Goal: Information Seeking & Learning: Learn about a topic

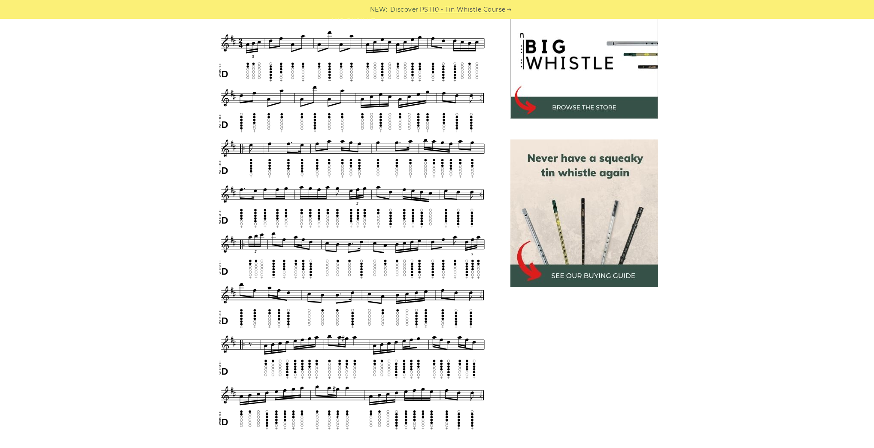
click at [151, 163] on div "Sheet music notes and tab to play The Shelf #1 on a tin whistle (penny whistle)…" at bounding box center [437, 362] width 874 height 783
click at [129, 182] on div "Sheet music notes and tab to play The Shelf #1 on a tin whistle (penny whistle)…" at bounding box center [437, 362] width 874 height 783
click at [122, 97] on div "Sheet music notes and tab to play The Shelf #1 on a tin whistle (penny whistle)…" at bounding box center [437, 362] width 874 height 783
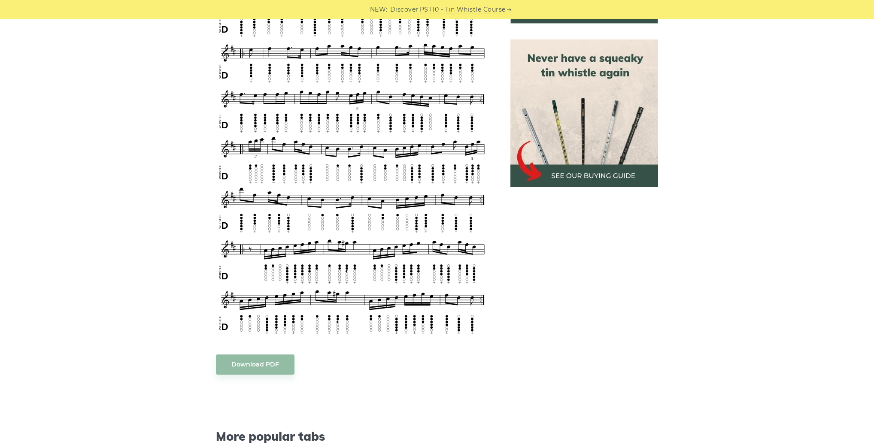
scroll to position [275, 0]
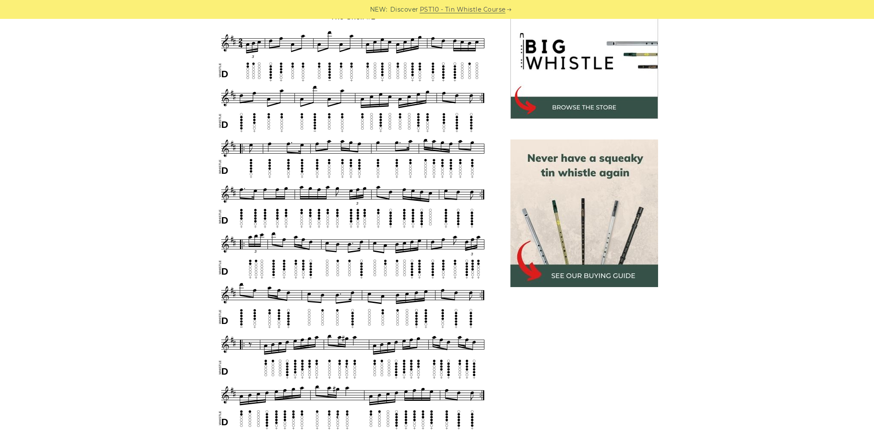
drag, startPoint x: 206, startPoint y: 216, endPoint x: 199, endPoint y: 213, distance: 7.3
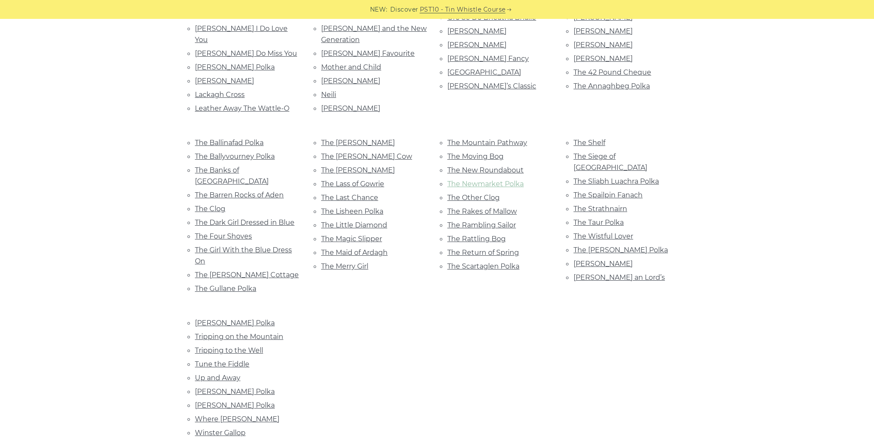
click at [497, 180] on link "The Newmarket Polka" at bounding box center [485, 184] width 76 height 8
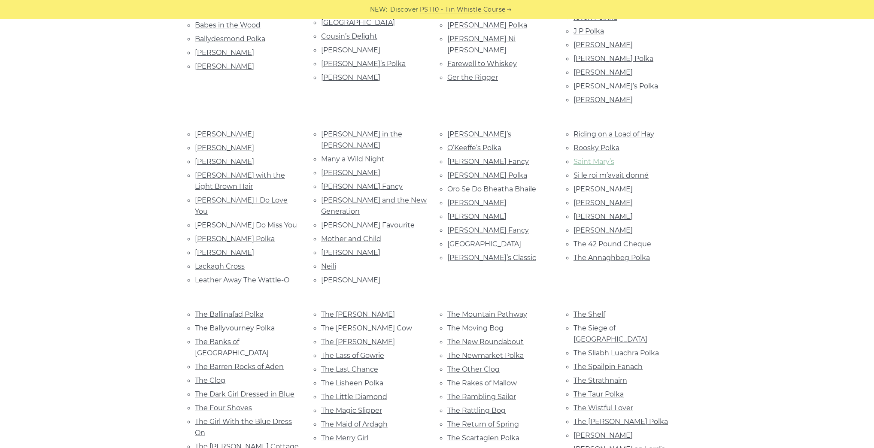
click at [609, 158] on link "Saint Mary’s" at bounding box center [593, 162] width 41 height 8
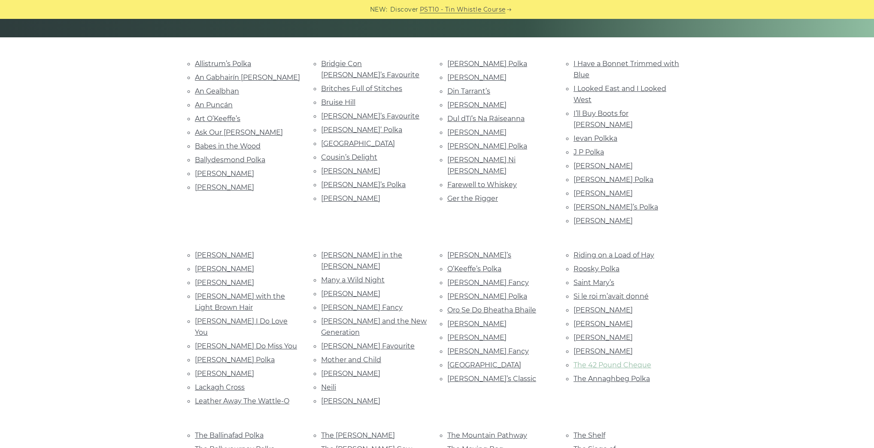
scroll to position [172, 0]
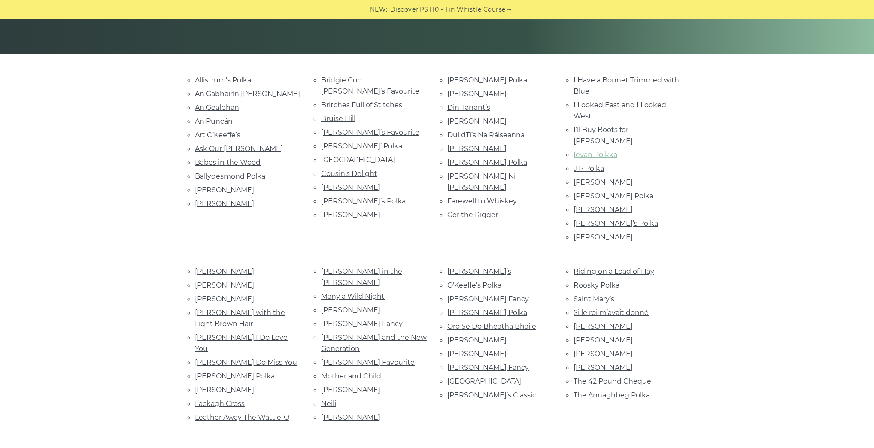
click at [594, 151] on link "Ievan Polkka" at bounding box center [595, 155] width 44 height 8
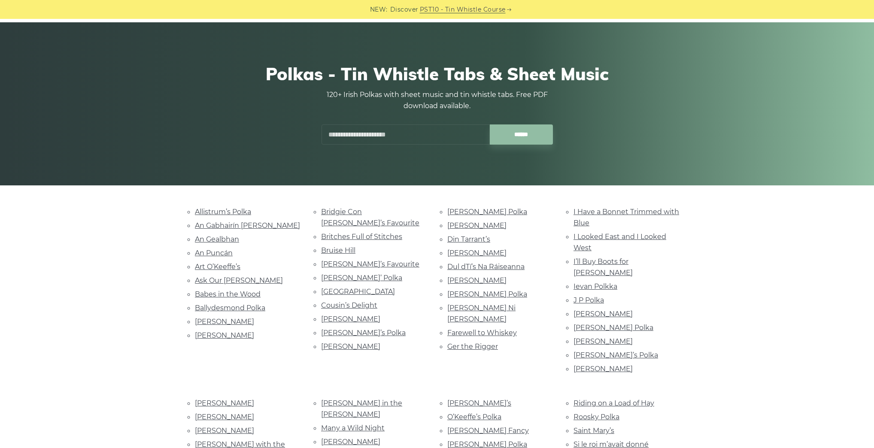
scroll to position [34, 0]
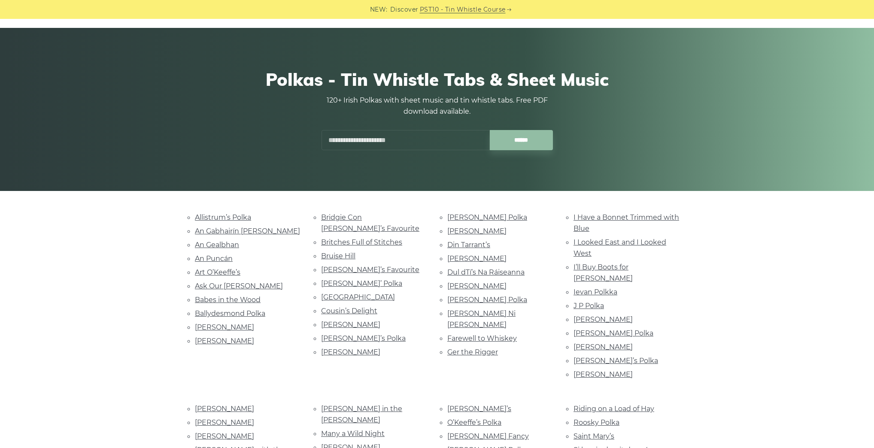
drag, startPoint x: 478, startPoint y: 270, endPoint x: 484, endPoint y: 264, distance: 8.5
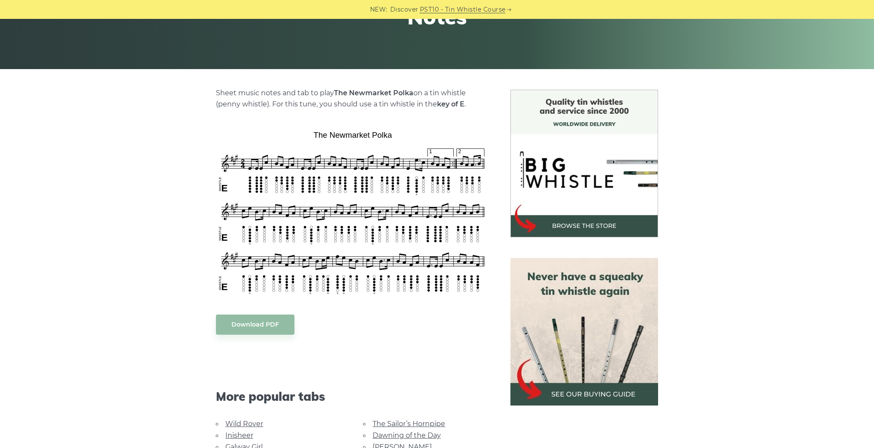
scroll to position [172, 0]
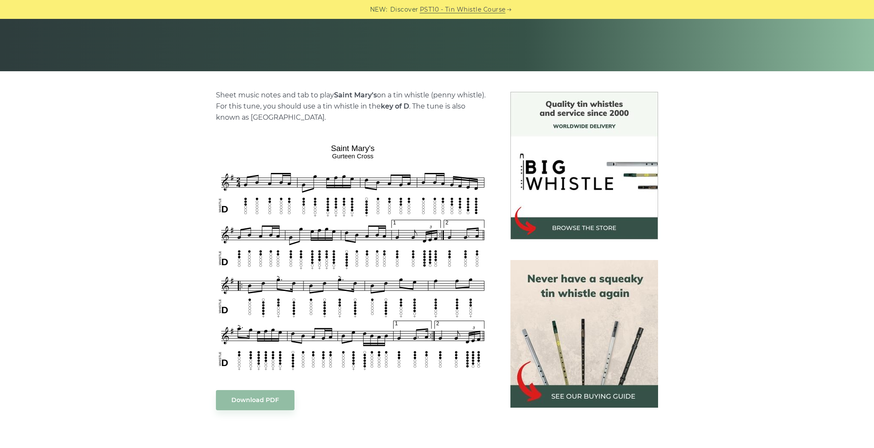
scroll to position [172, 0]
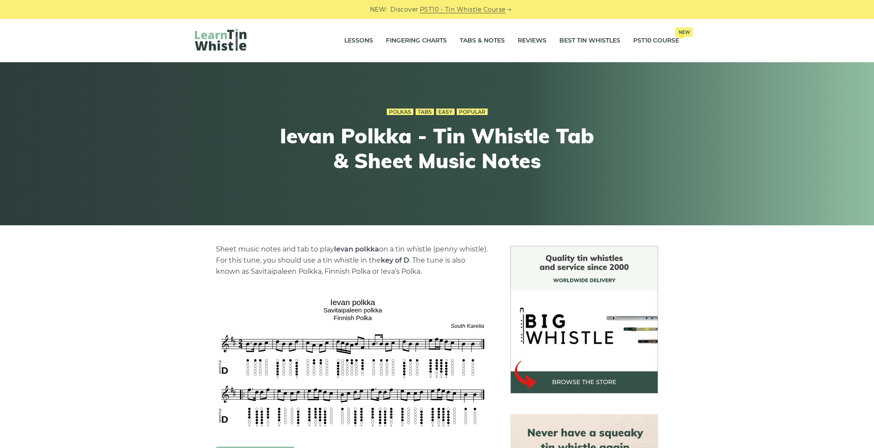
scroll to position [172, 0]
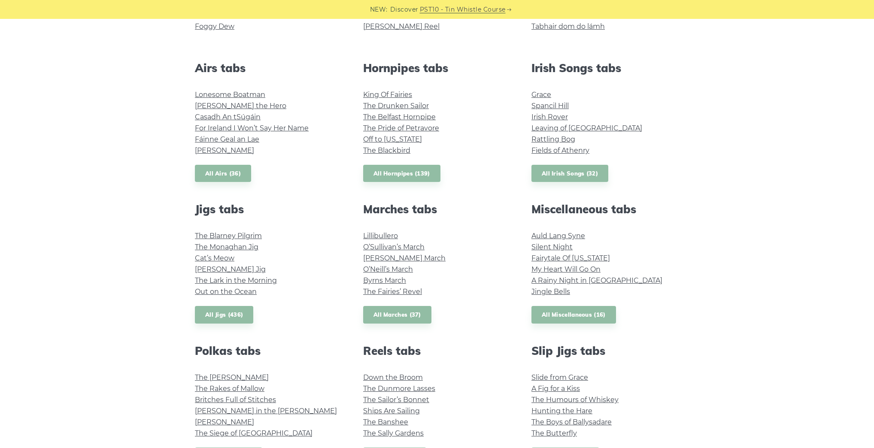
scroll to position [275, 0]
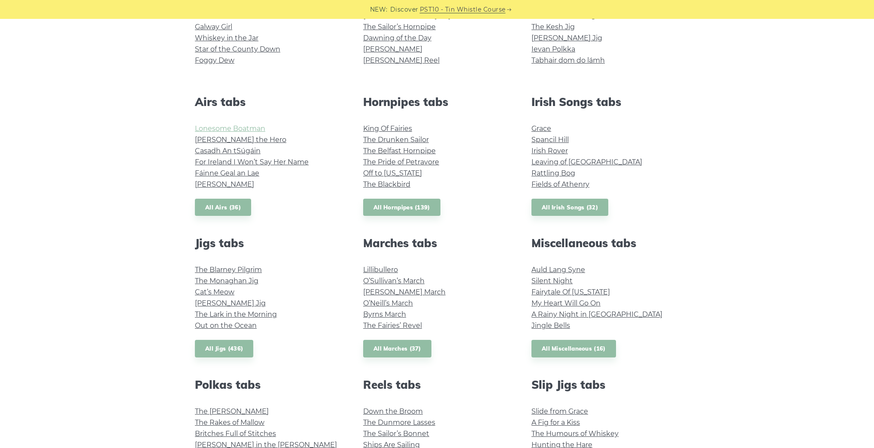
click at [258, 128] on link "Lonesome Boatman" at bounding box center [230, 128] width 70 height 8
click at [240, 142] on link "Hector the Hero" at bounding box center [240, 140] width 91 height 8
click at [228, 209] on link "All Airs (36)" at bounding box center [223, 208] width 56 height 18
click at [561, 205] on link "All Irish Songs (32)" at bounding box center [569, 208] width 77 height 18
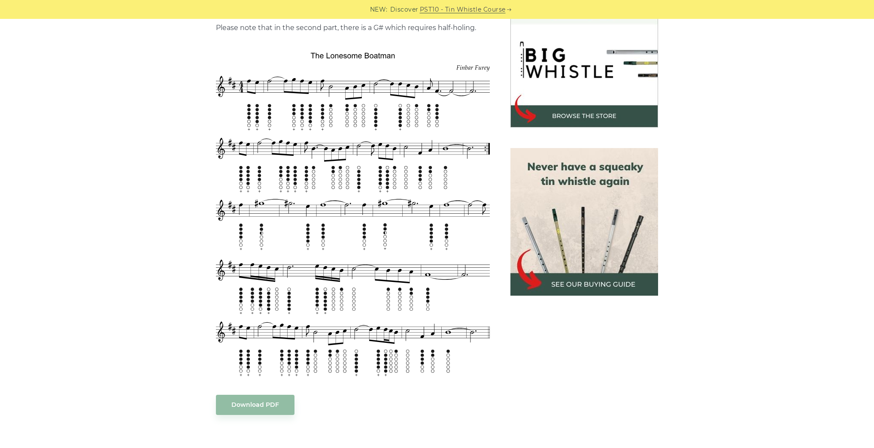
scroll to position [206, 0]
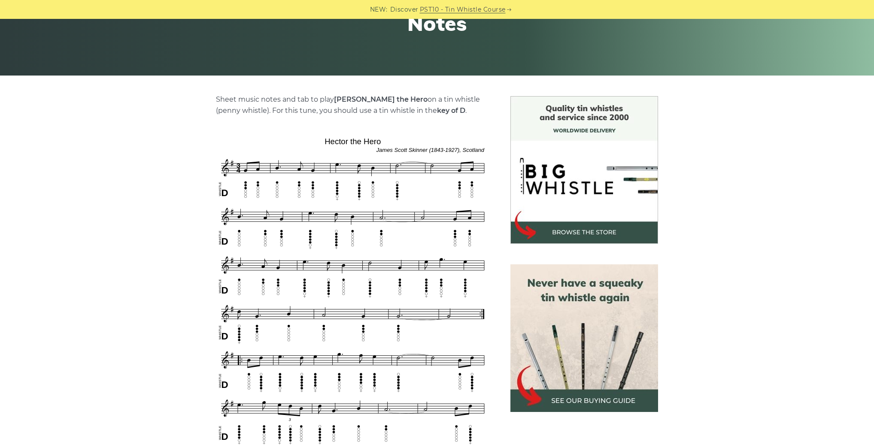
scroll to position [172, 0]
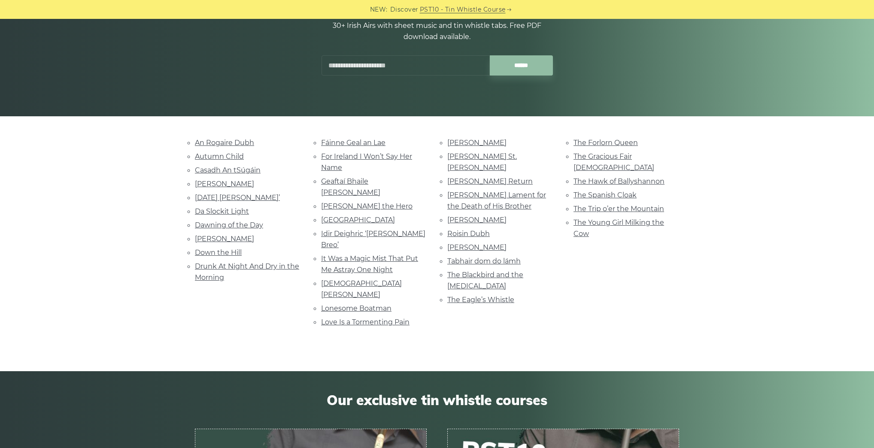
scroll to position [103, 0]
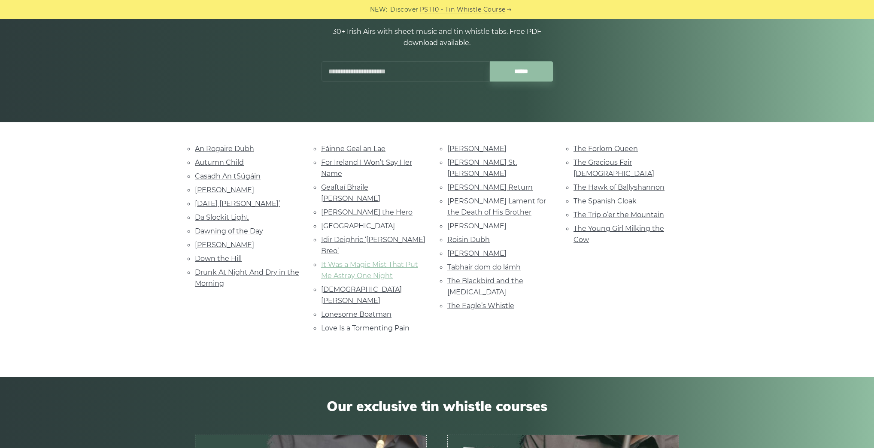
click at [407, 261] on link "It Was a Magic Mist That Put Me Astray One Night" at bounding box center [369, 270] width 97 height 19
click at [623, 197] on link "The Spanish Cloak" at bounding box center [604, 201] width 63 height 8
click at [631, 163] on link "The Gracious Fair Lady" at bounding box center [613, 167] width 81 height 19
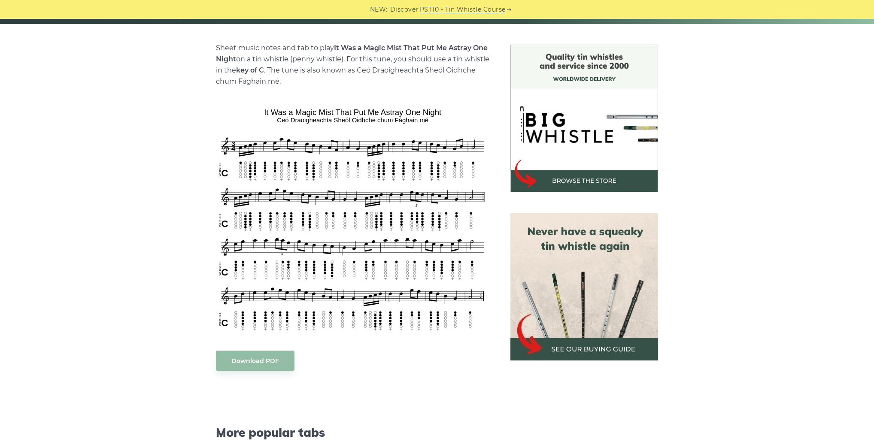
scroll to position [206, 0]
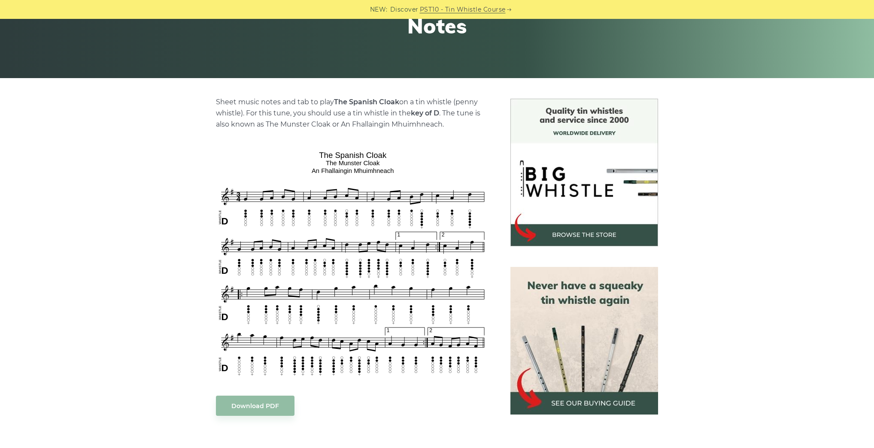
scroll to position [206, 0]
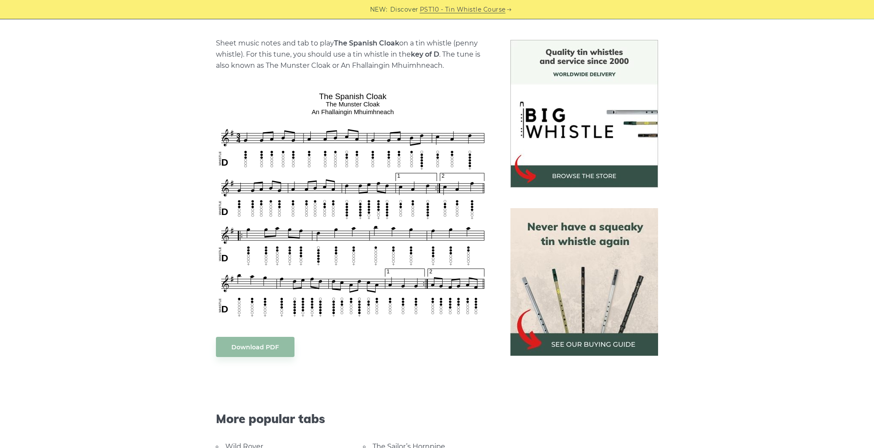
click at [176, 142] on div "Sheet music notes and tab to play The Spanish Cloak on a tin whistle (penny whi…" at bounding box center [436, 341] width 525 height 602
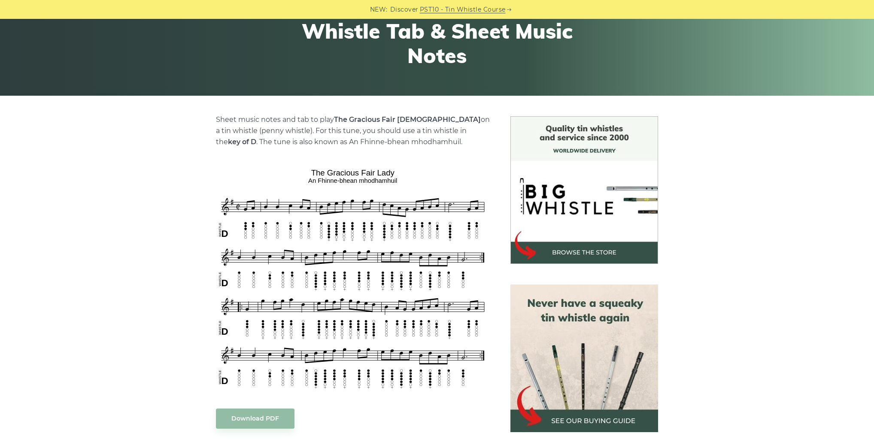
scroll to position [137, 0]
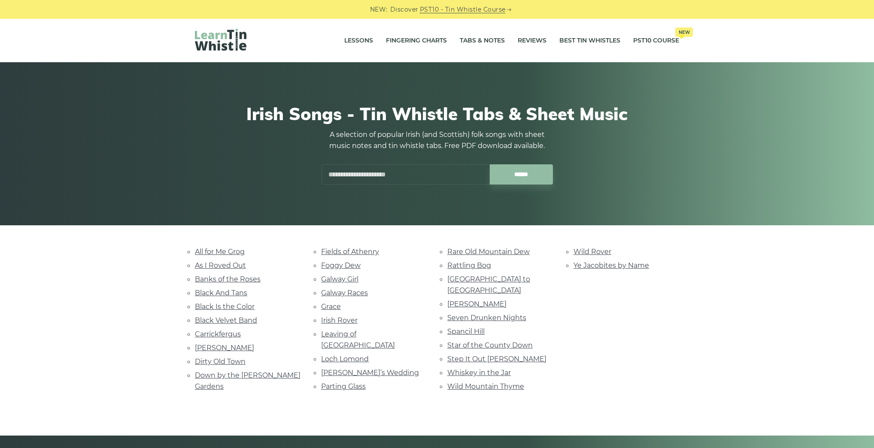
drag, startPoint x: 697, startPoint y: 352, endPoint x: 701, endPoint y: 350, distance: 5.2
click at [701, 350] on div "All for Me Grog As I Roved Out Banks of the Roses Black And Tans Black Is the C…" at bounding box center [437, 330] width 874 height 169
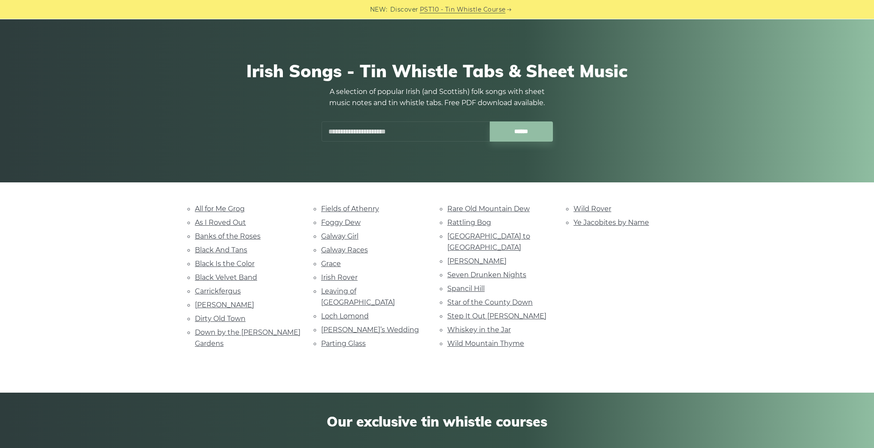
scroll to position [206, 0]
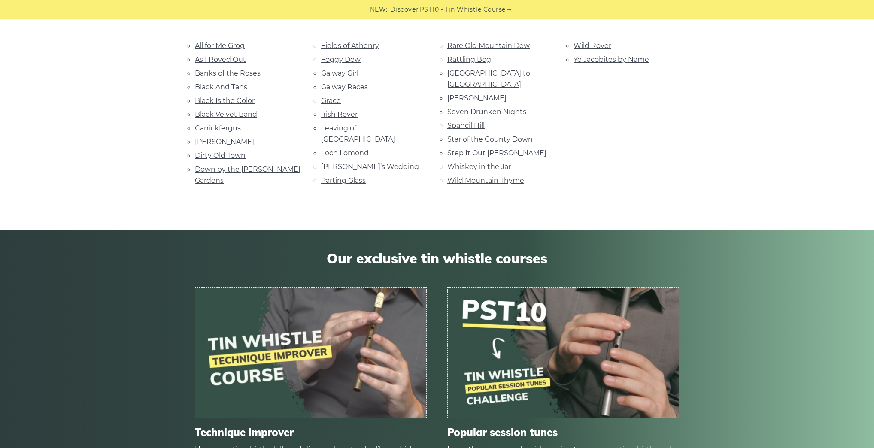
click at [133, 163] on div "All for Me Grog As I Roved Out Banks of the Roses Black And Tans Black Is the C…" at bounding box center [437, 124] width 874 height 169
